Goal: Find specific page/section

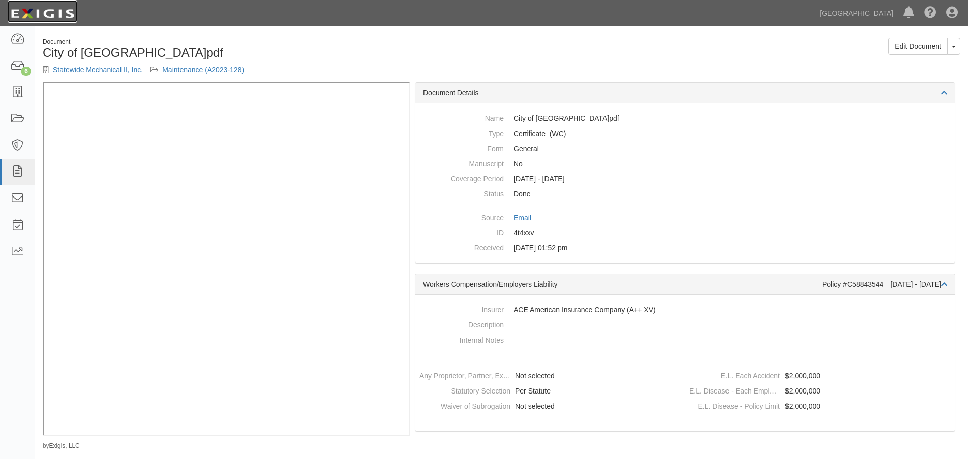
click at [34, 14] on img at bounding box center [43, 14] width 70 height 18
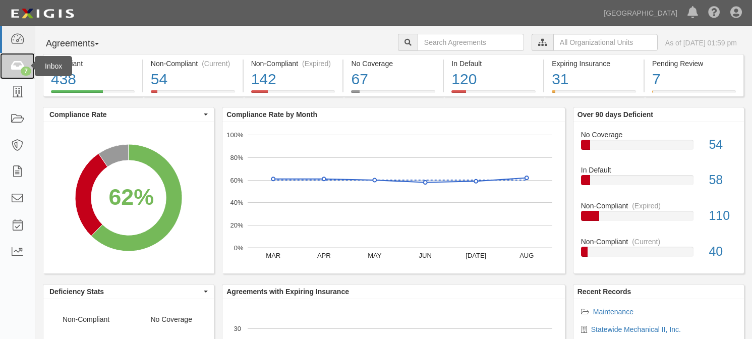
click at [10, 63] on link "7" at bounding box center [17, 66] width 35 height 27
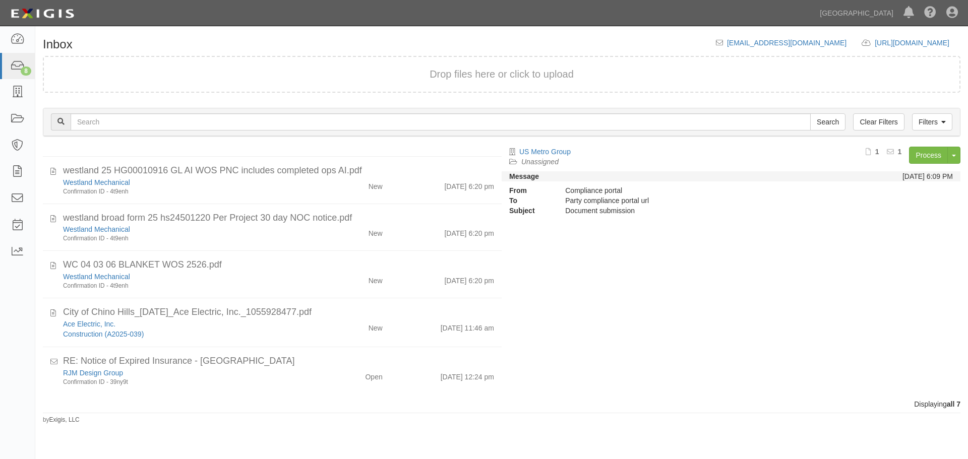
scroll to position [127, 0]
